Goal: Information Seeking & Learning: Learn about a topic

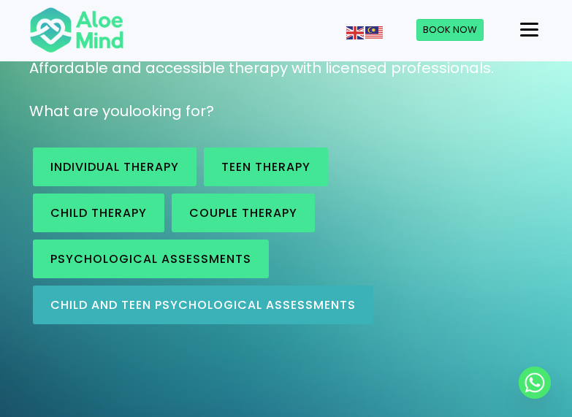
scroll to position [268, 0]
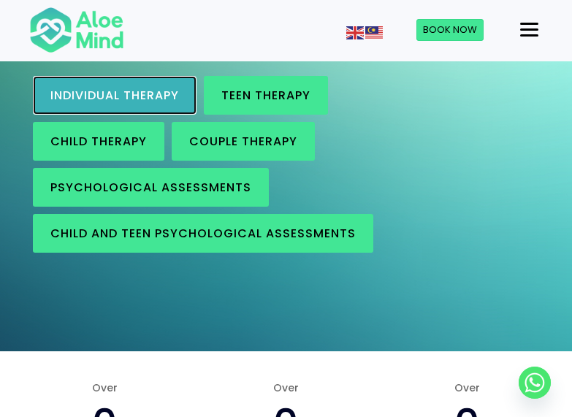
click at [136, 98] on span "Individual therapy" at bounding box center [114, 95] width 129 height 17
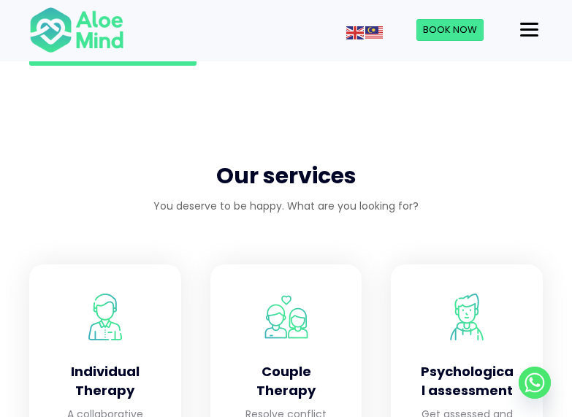
scroll to position [1608, 0]
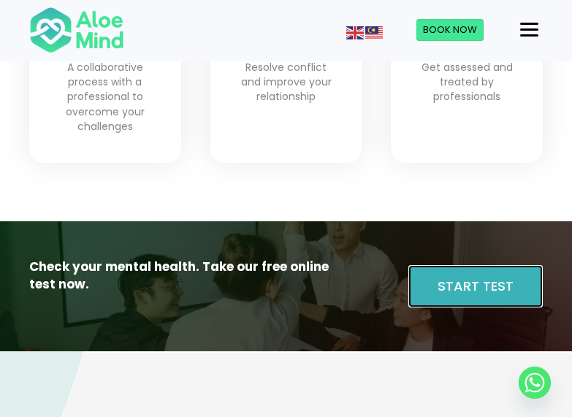
click at [488, 287] on span "Start Test" at bounding box center [476, 286] width 76 height 18
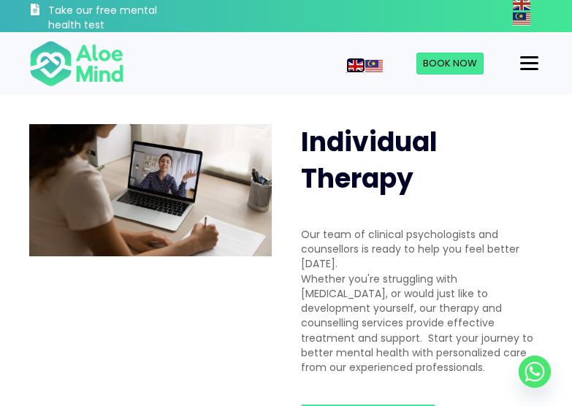
click at [360, 68] on img at bounding box center [356, 66] width 18 height 13
click at [371, 67] on img at bounding box center [375, 66] width 18 height 13
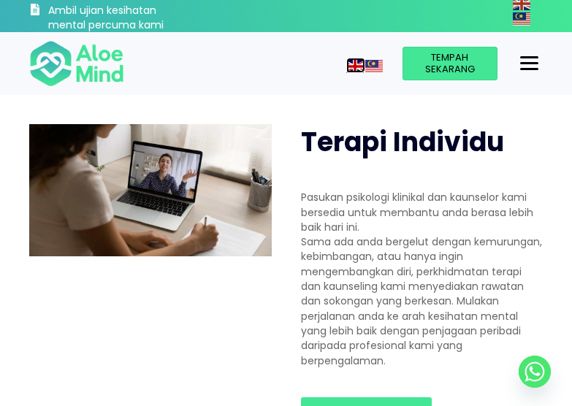
click at [352, 71] on img at bounding box center [356, 66] width 18 height 13
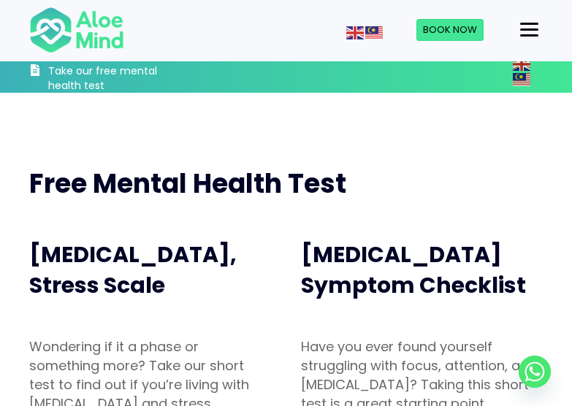
scroll to position [268, 0]
